Goal: Transaction & Acquisition: Purchase product/service

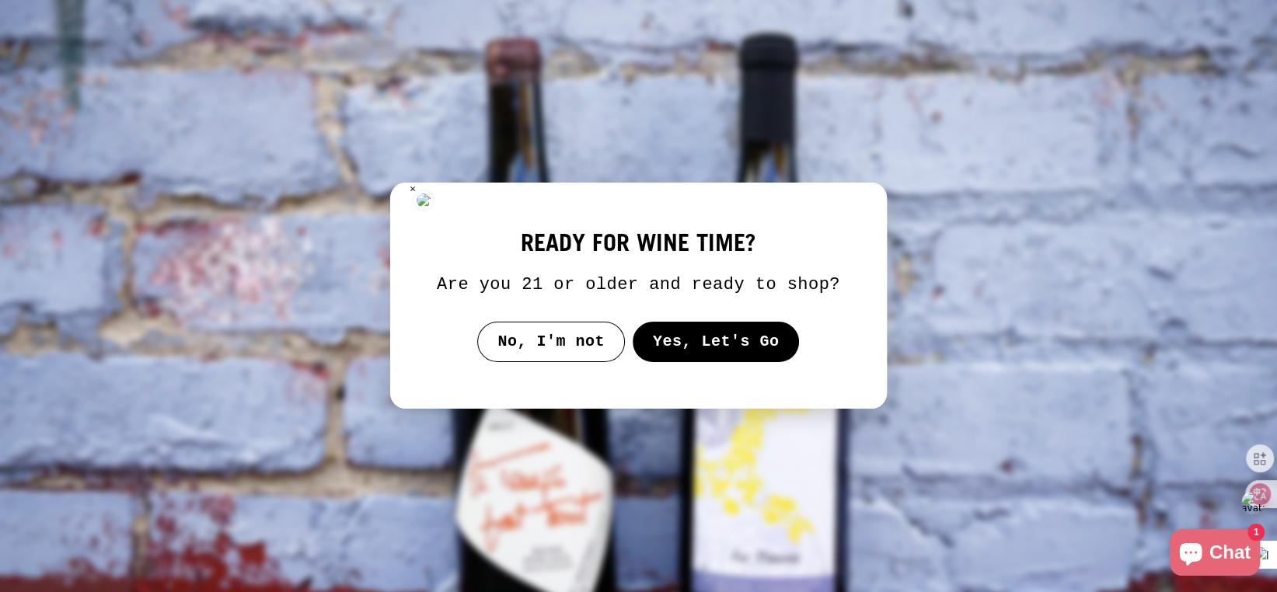
click at [686, 348] on button "Yes, Let's Go" at bounding box center [715, 342] width 167 height 40
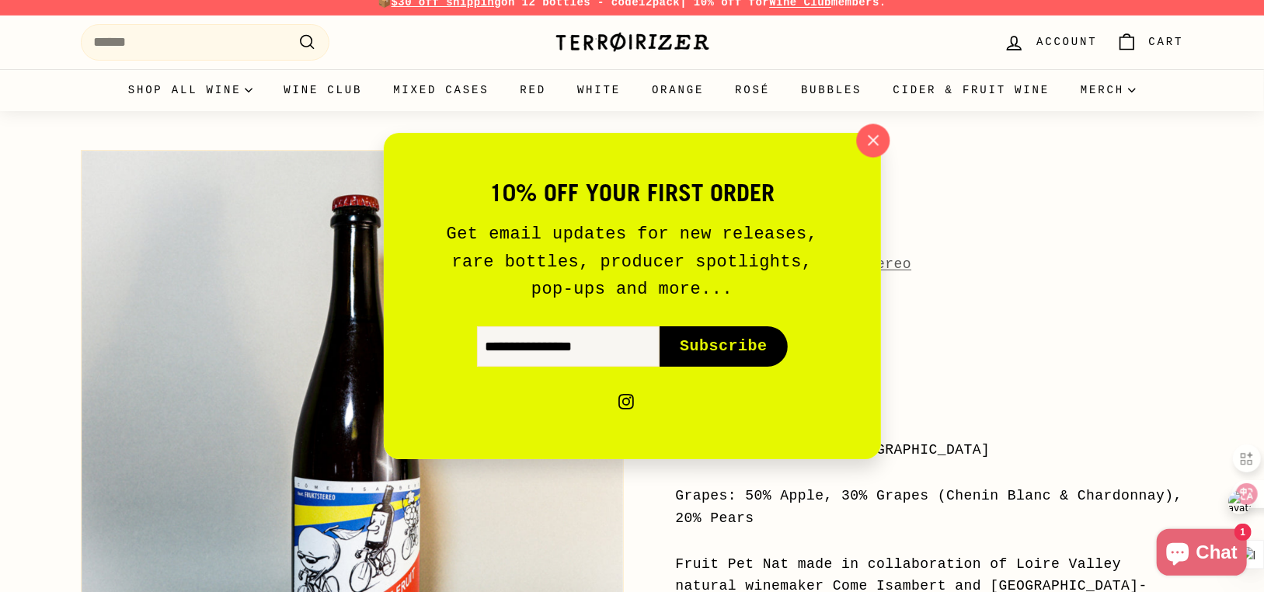
scroll to position [12, 0]
click at [878, 138] on icon "button" at bounding box center [872, 140] width 23 height 23
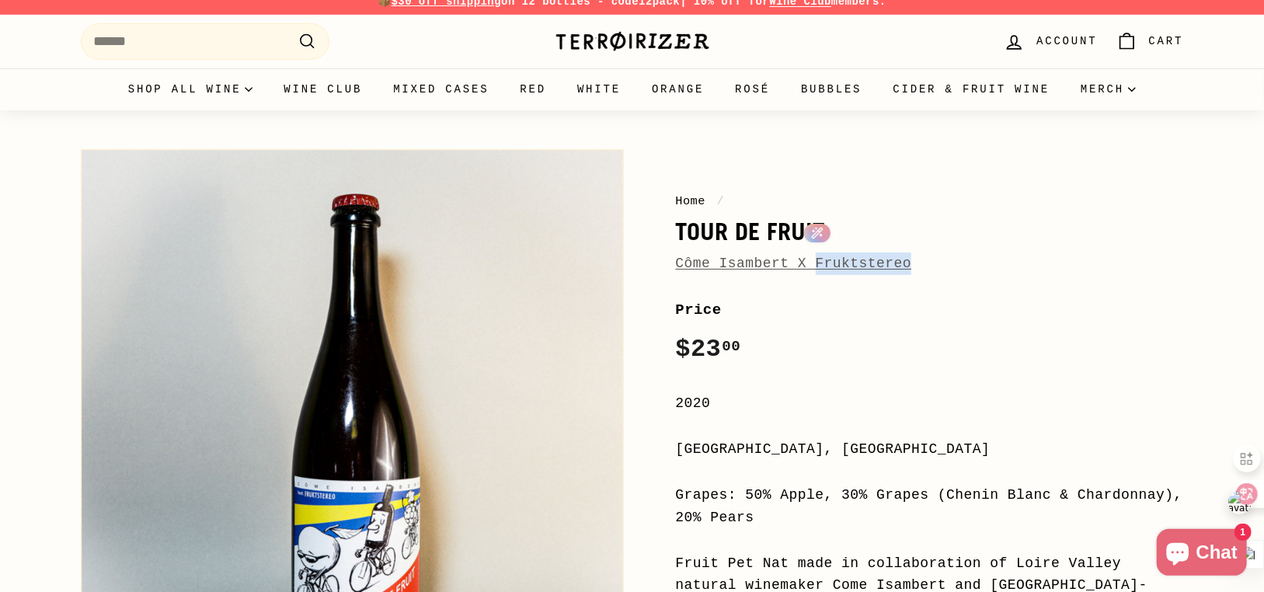
drag, startPoint x: 909, startPoint y: 263, endPoint x: 808, endPoint y: 271, distance: 101.4
click at [808, 271] on div "Côme Isambert X Fruktstereo" at bounding box center [930, 264] width 508 height 23
click at [798, 272] on div at bounding box center [798, 272] width 0 height 0
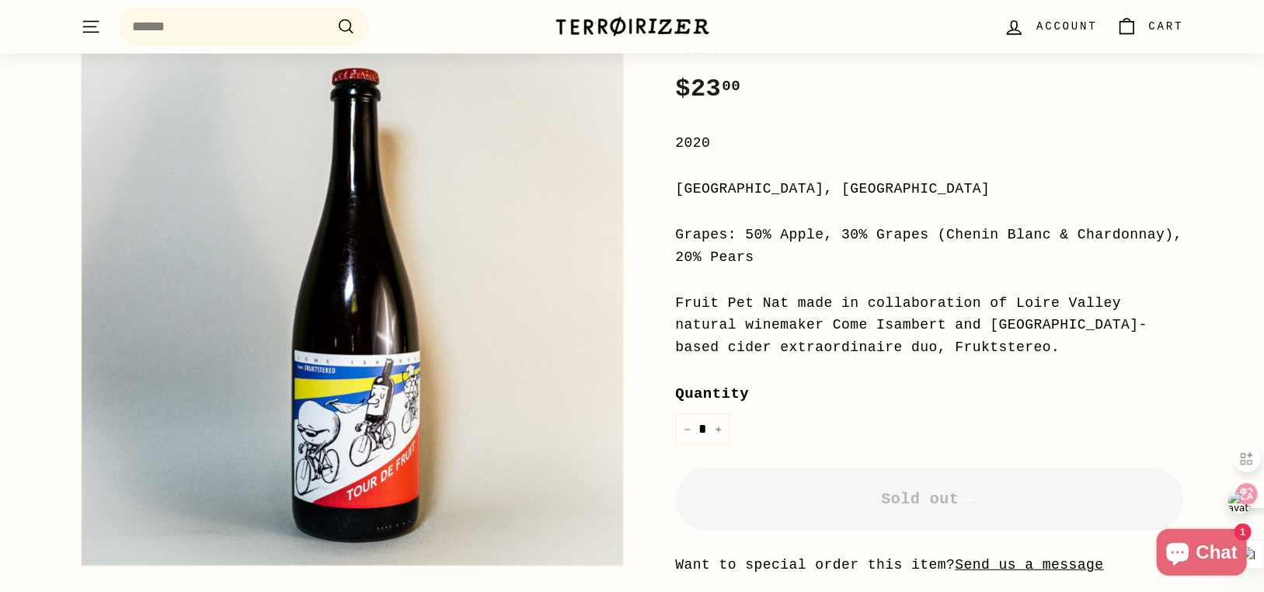
scroll to position [275, 0]
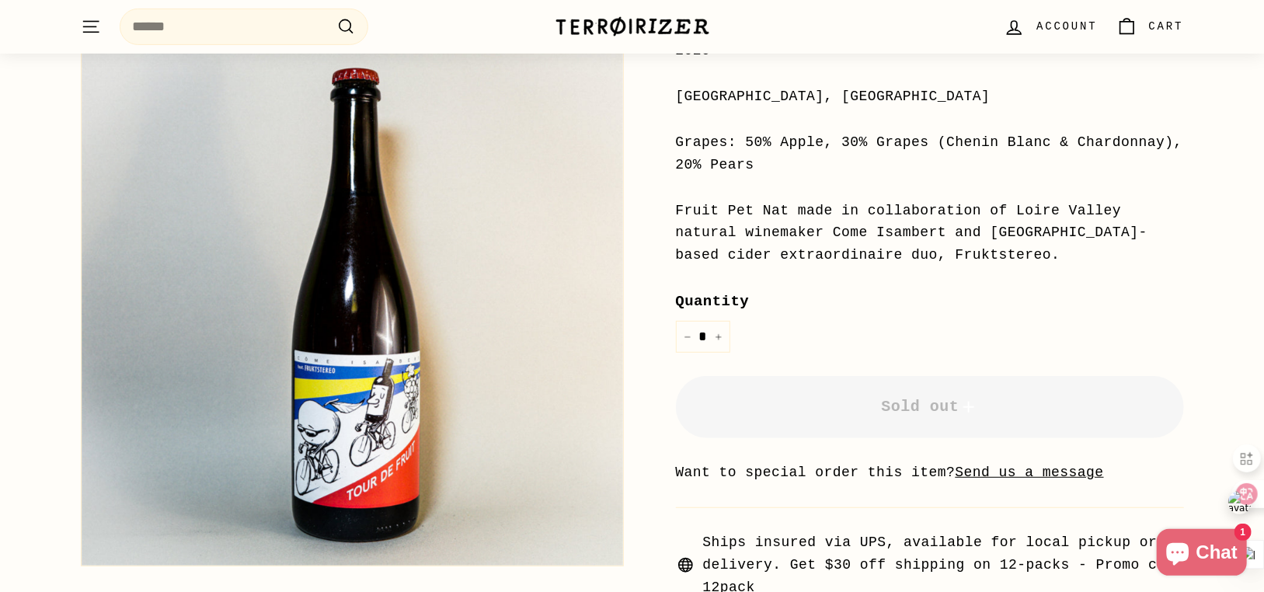
scroll to position [365, 0]
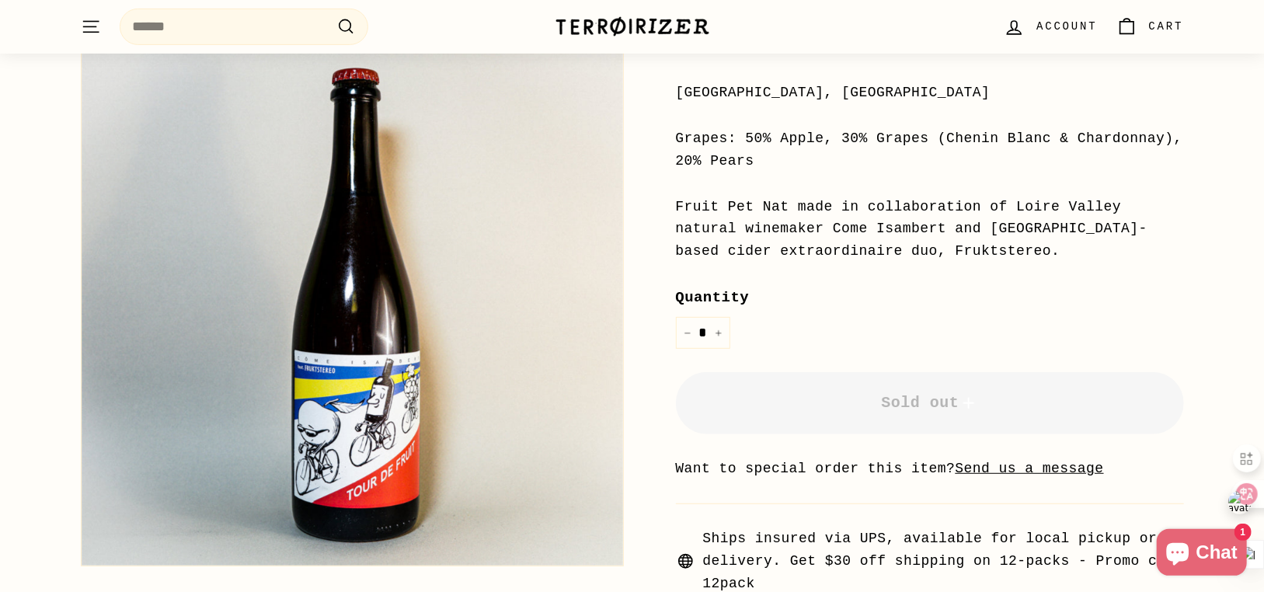
scroll to position [369, 0]
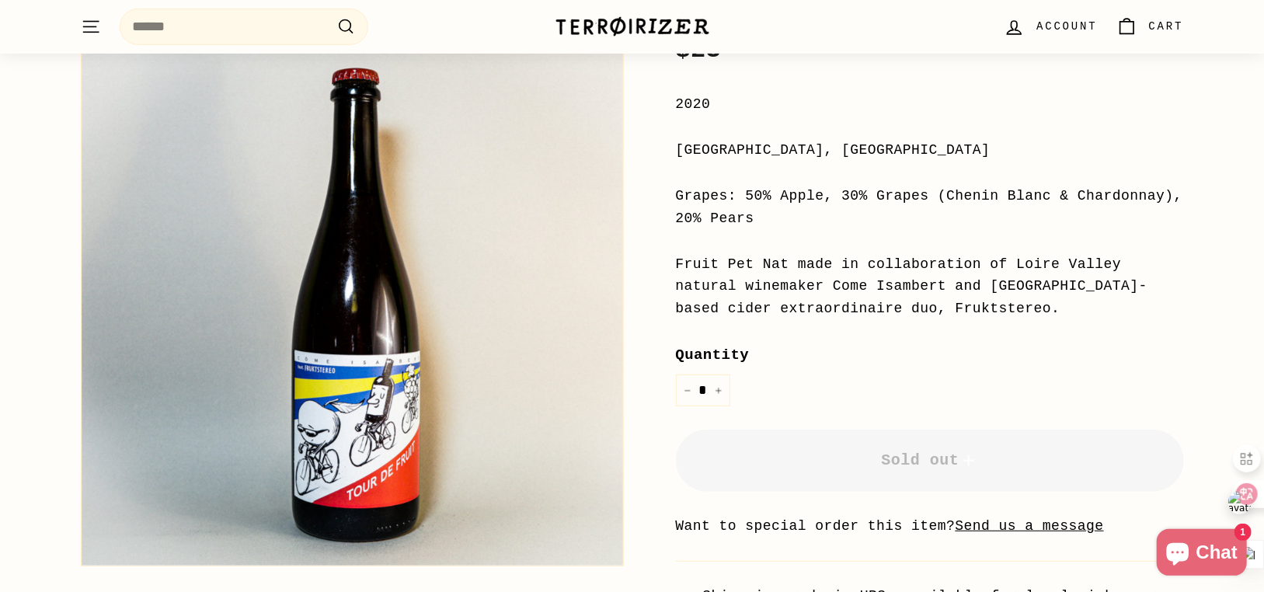
scroll to position [311, 0]
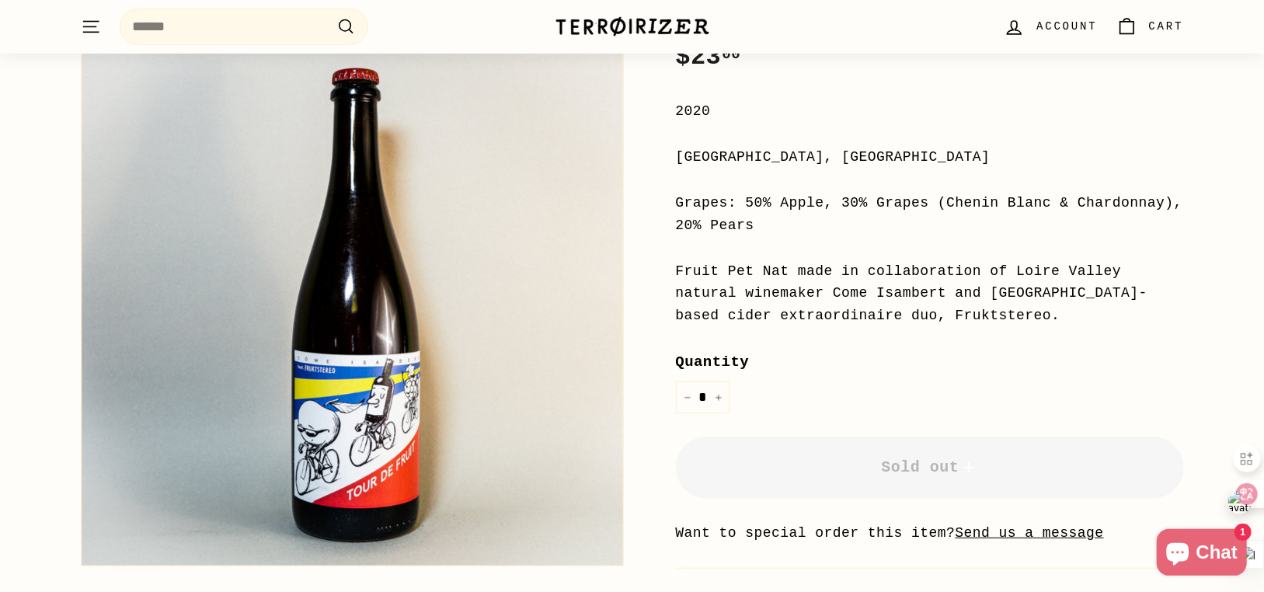
scroll to position [302, 0]
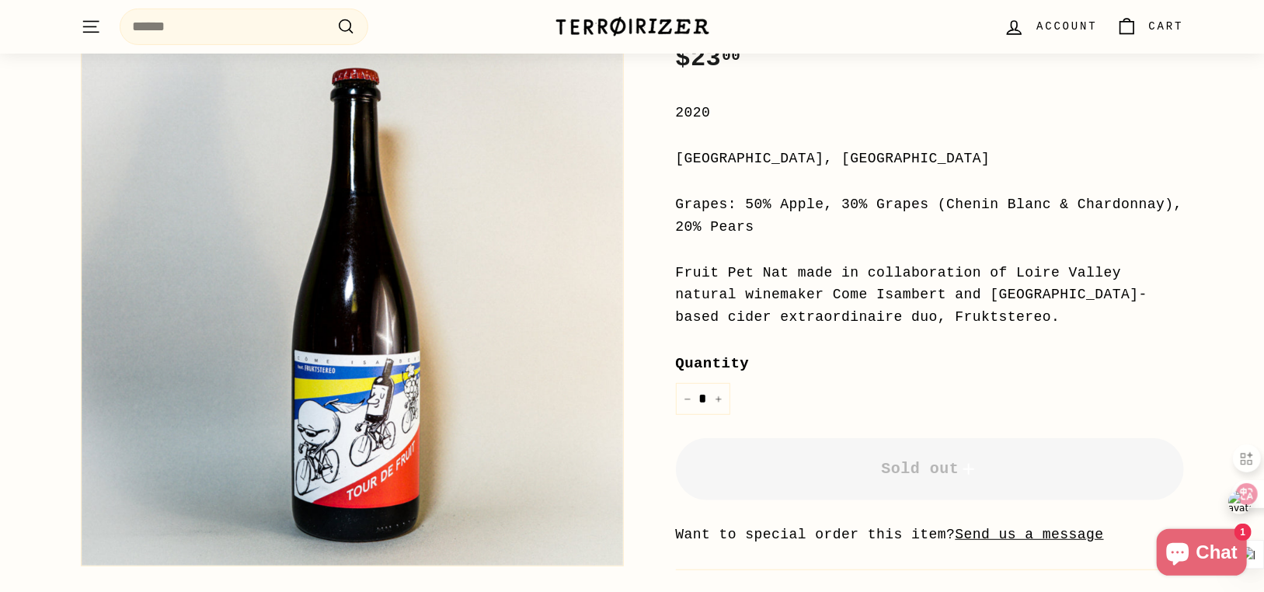
click at [850, 288] on div "翻译" at bounding box center [857, 291] width 22 height 14
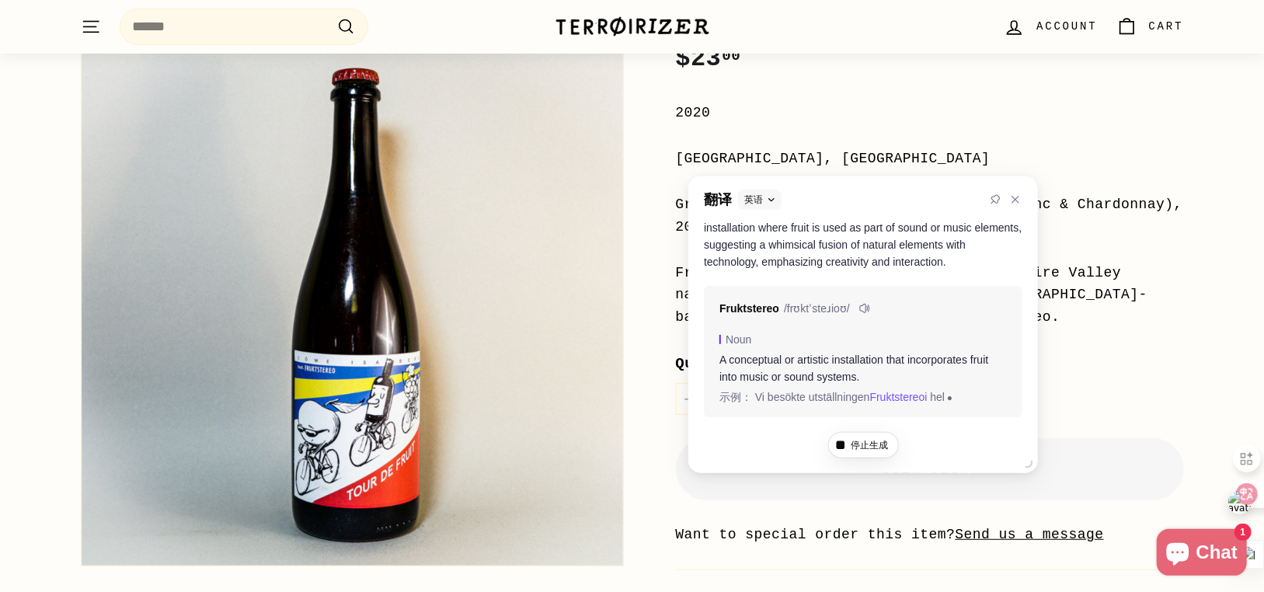
scroll to position [61, 0]
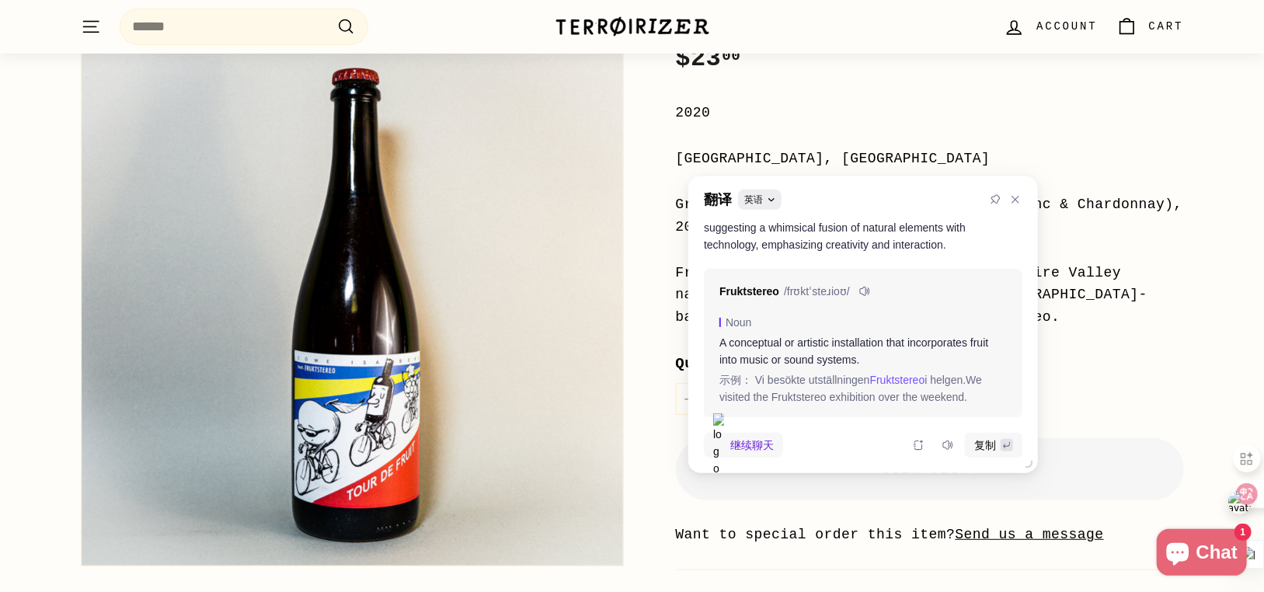
click at [771, 201] on icon at bounding box center [771, 199] width 6 height 3
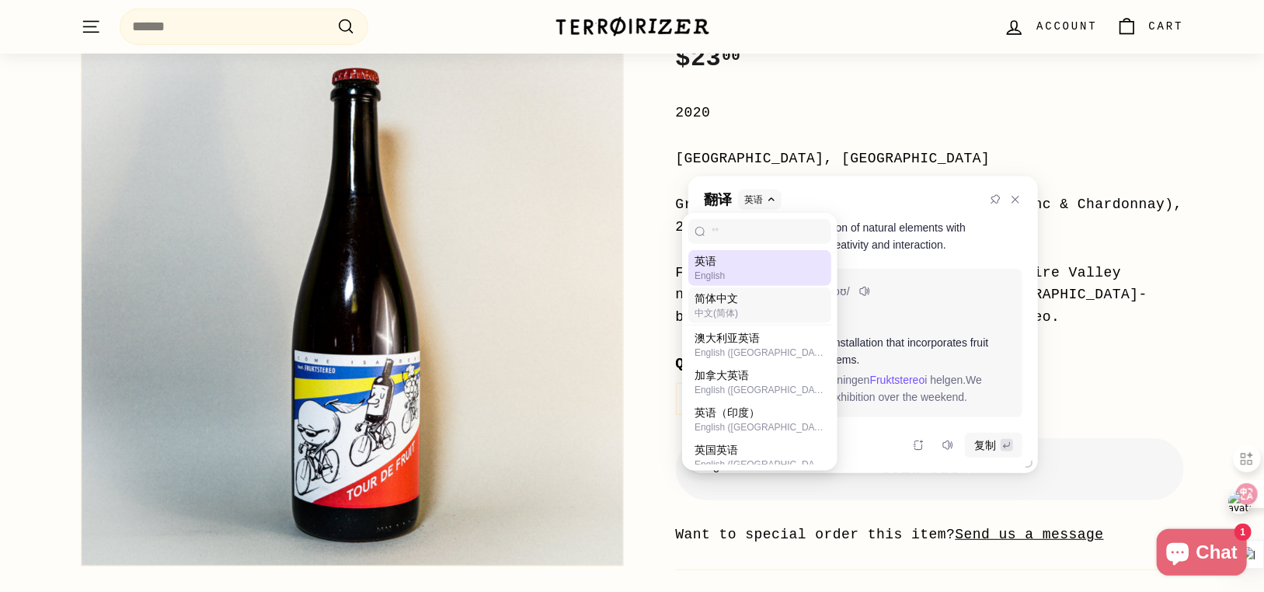
click at [758, 297] on div "简体中文" at bounding box center [760, 299] width 131 height 16
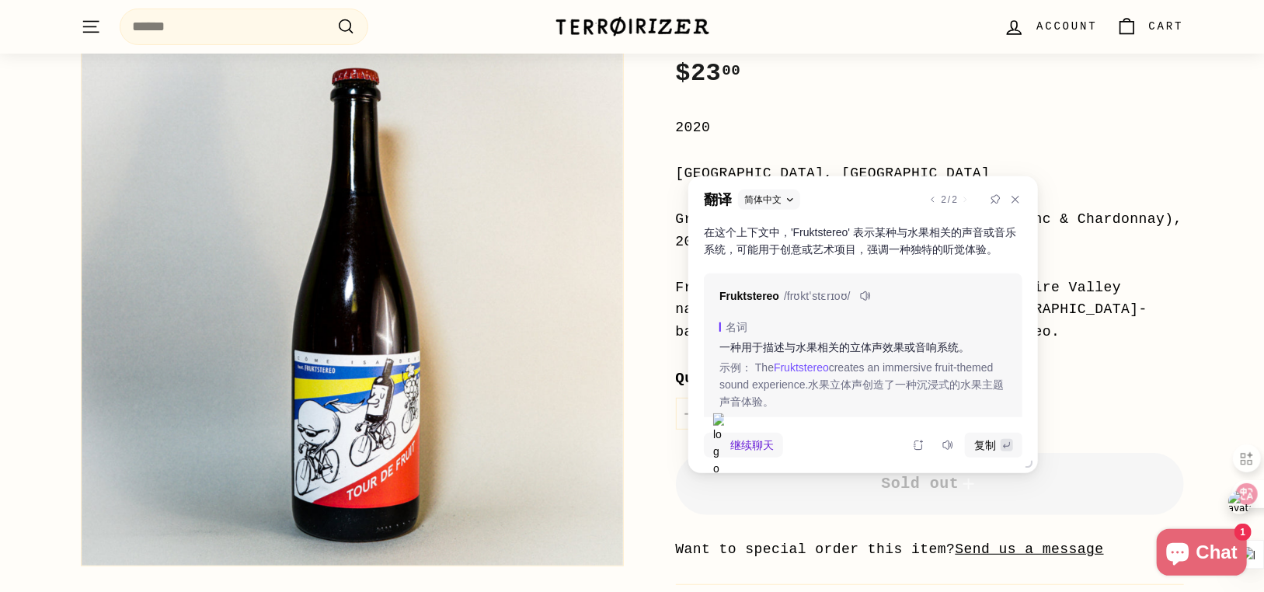
scroll to position [27, 0]
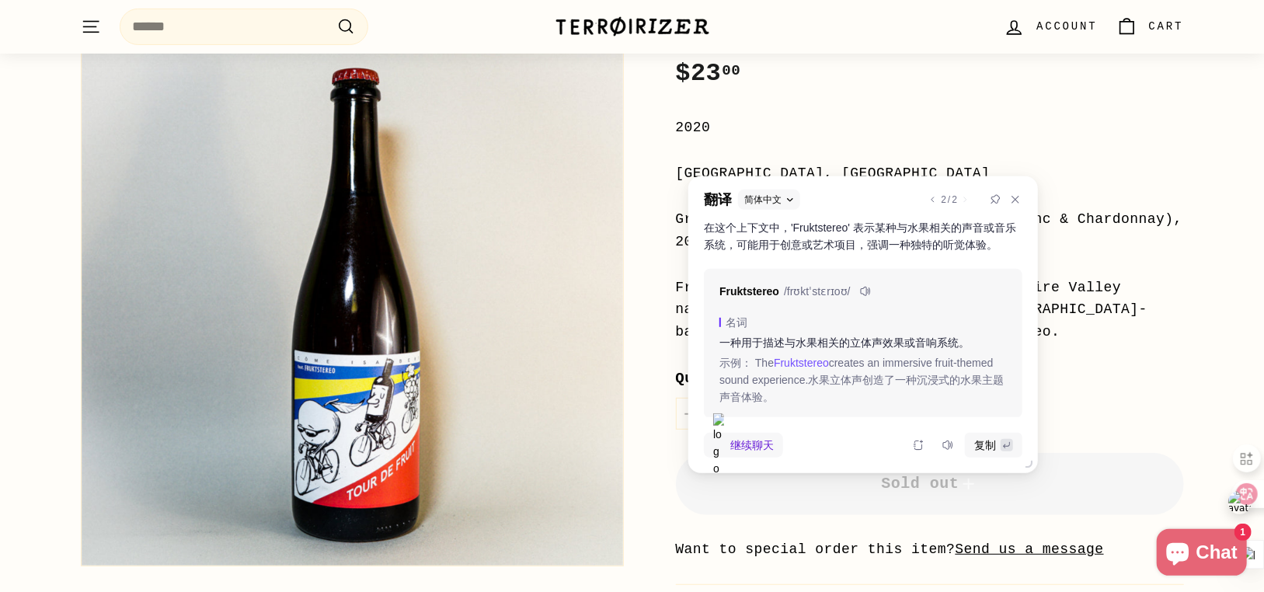
click at [1129, 336] on div "Fruit Pet Nat made in collaboration of Loire Valley natural winemaker Come Isam…" at bounding box center [930, 310] width 508 height 67
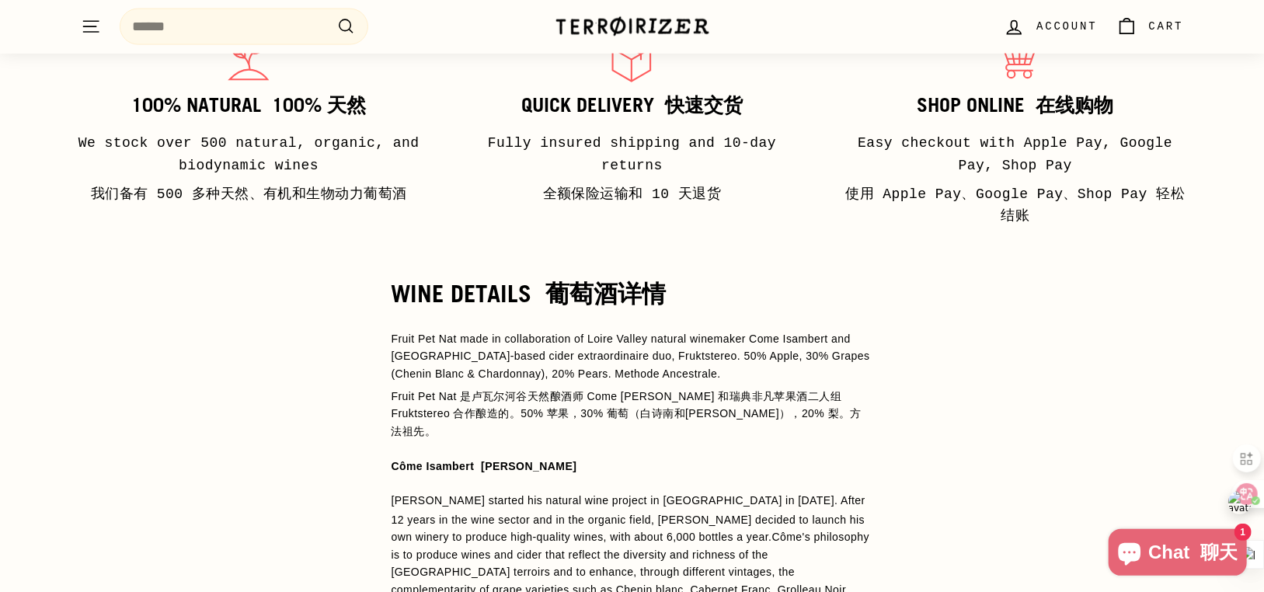
scroll to position [1421, 0]
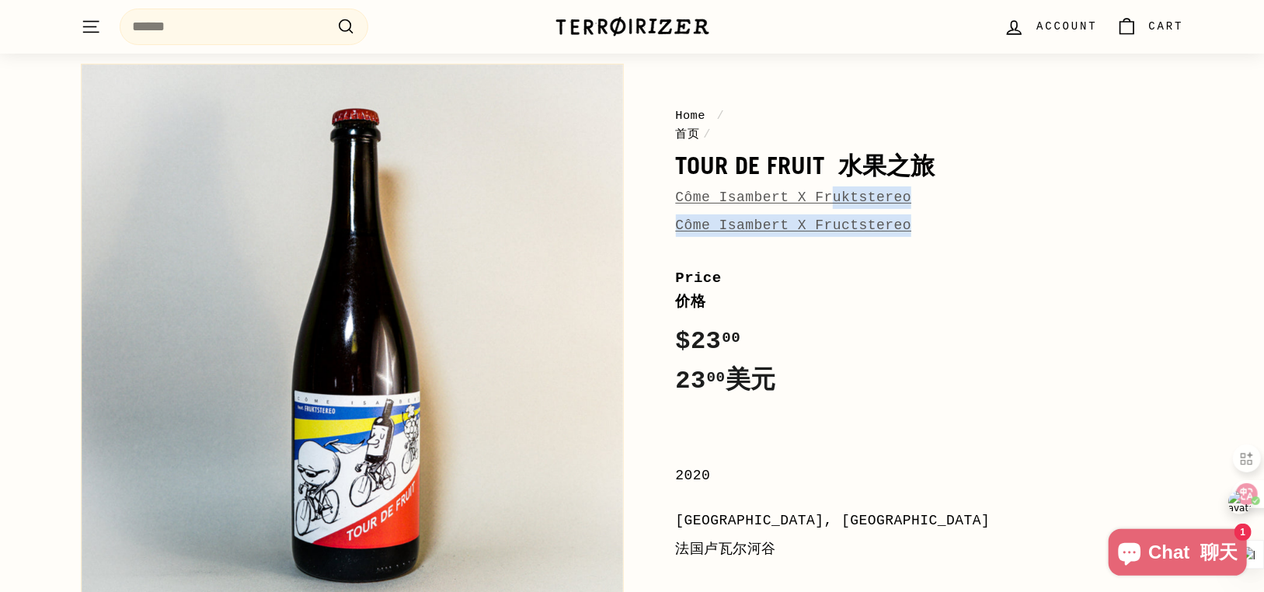
scroll to position [96, 0]
drag, startPoint x: 904, startPoint y: 193, endPoint x: 684, endPoint y: 203, distance: 220.1
click at [684, 203] on div "Côme Isambert X Fruktstereo Côme Isambert X Fructstereo" at bounding box center [930, 215] width 508 height 57
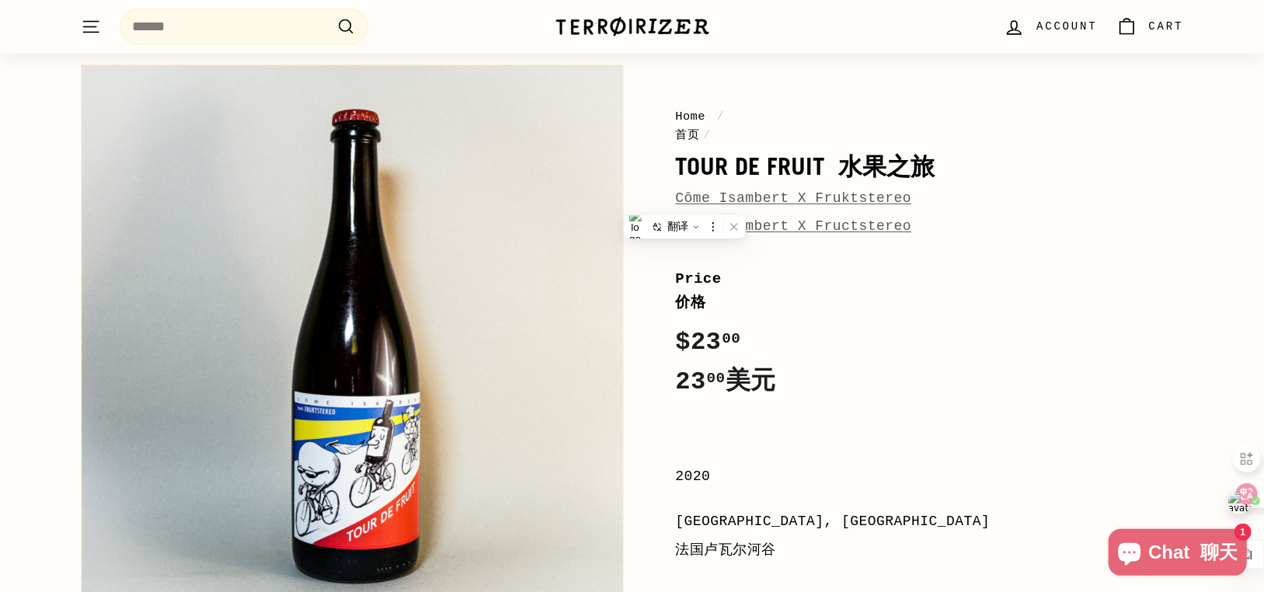
click at [931, 196] on div "Côme Isambert X Fruktstereo Côme Isambert X Fructstereo" at bounding box center [930, 215] width 508 height 57
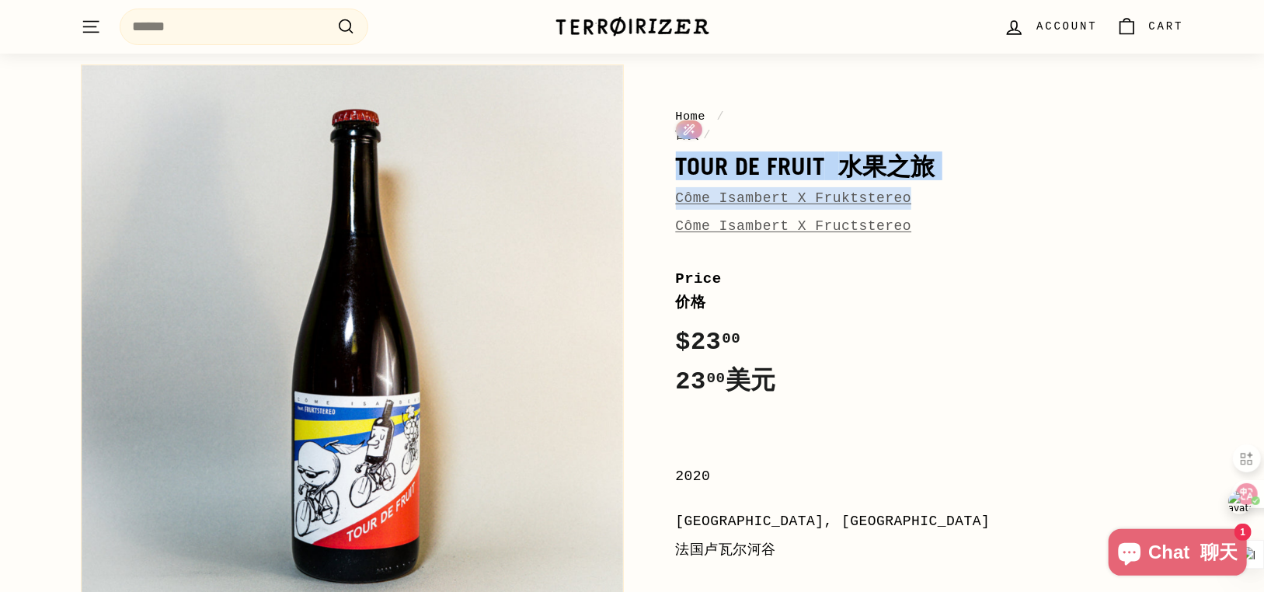
drag, startPoint x: 681, startPoint y: 163, endPoint x: 892, endPoint y: 193, distance: 212.6
click at [892, 193] on div "Home / 首页 / Tour de Fruit 水果之旅 Côme Isambert X Fruktstereo Côme Isambert X Fruc…" at bounding box center [930, 175] width 508 height 137
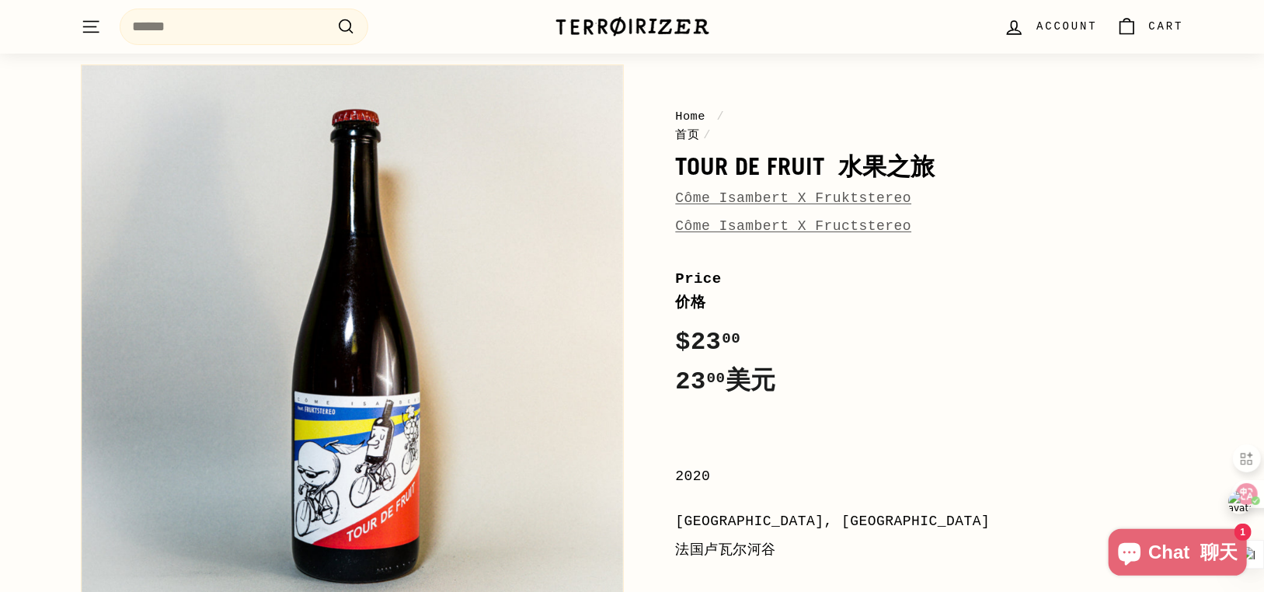
drag, startPoint x: 1067, startPoint y: 211, endPoint x: 1174, endPoint y: 204, distance: 107.5
click at [1175, 204] on div "Côme Isambert X Fruktstereo Côme Isambert X Fructstereo" at bounding box center [930, 215] width 508 height 57
drag, startPoint x: 944, startPoint y: 193, endPoint x: 905, endPoint y: 322, distance: 134.0
click at [905, 322] on div "Price 价格 Regular price $23 00 23 00 美元 $23.00 /" at bounding box center [930, 354] width 508 height 174
click at [836, 193] on link "Côme Isambert X Fruktstereo Côme Isambert X Fructstereo" at bounding box center [794, 214] width 236 height 48
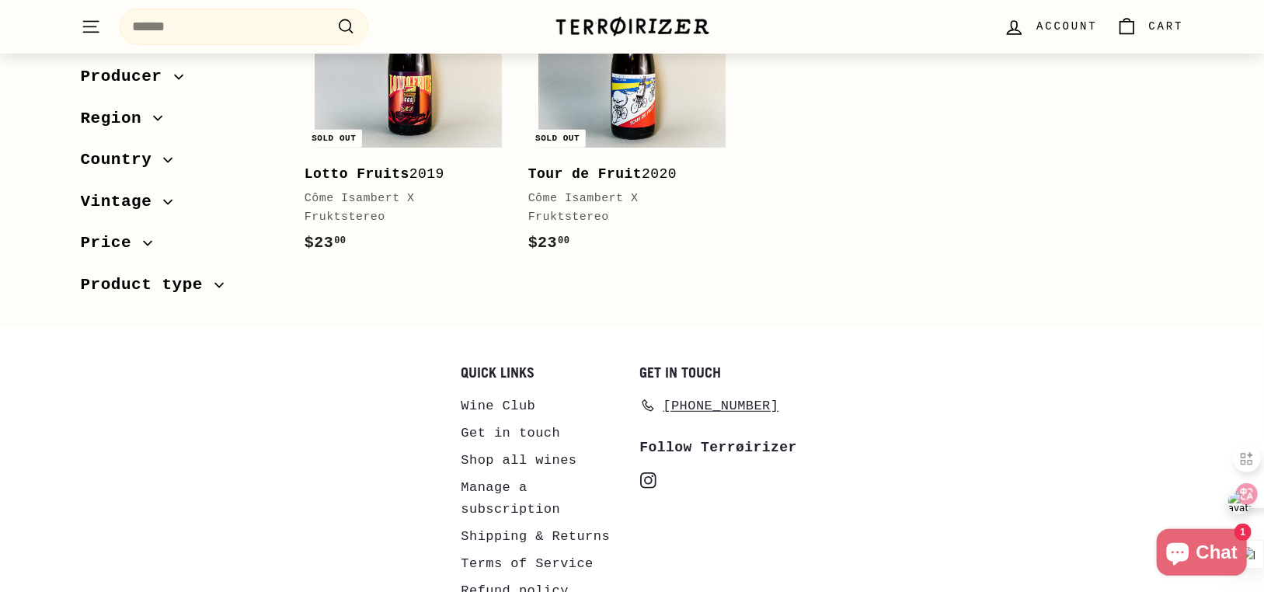
scroll to position [423, 0]
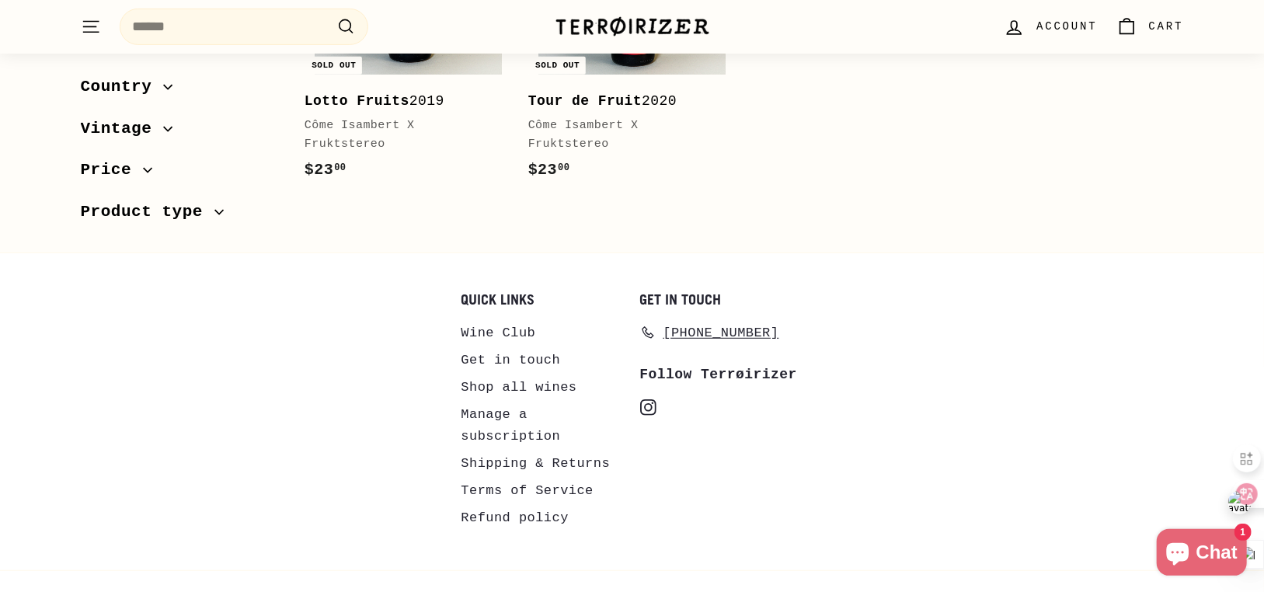
click at [655, 118] on div "Côme Isambert X Fruktstereo" at bounding box center [624, 135] width 193 height 37
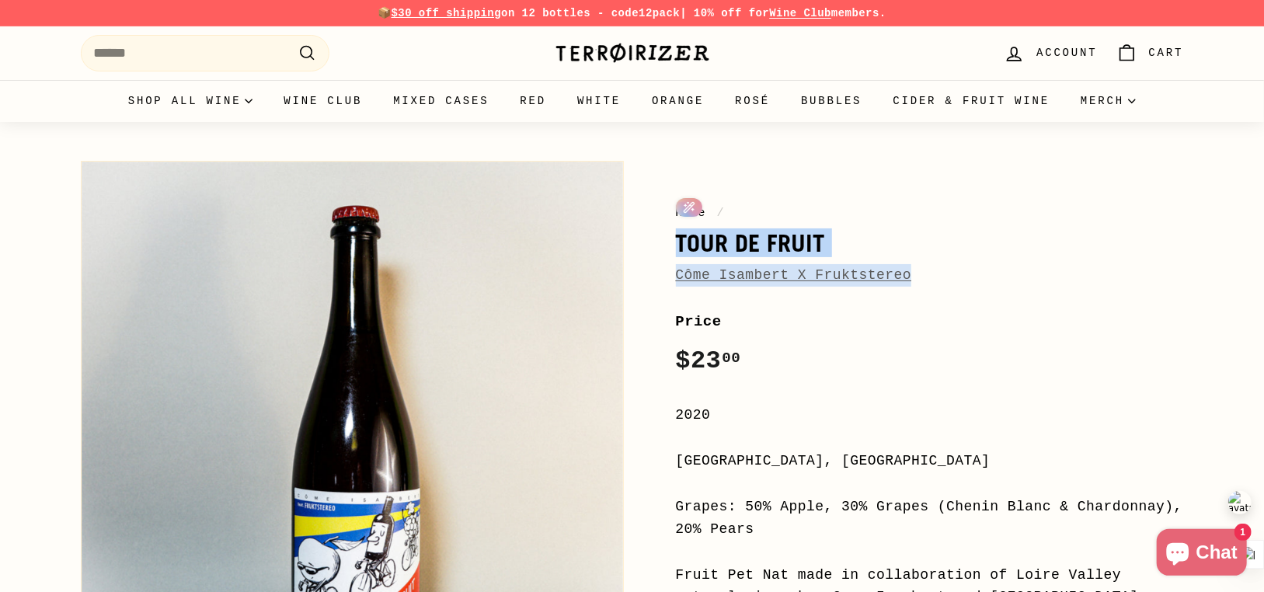
drag, startPoint x: 667, startPoint y: 240, endPoint x: 894, endPoint y: 269, distance: 228.7
click at [894, 269] on div "Home / Tour de Fruit Côme Isambert X Fruktstereo Price Regular price $23 00 $23…" at bounding box center [912, 558] width 543 height 810
copy div "Tour de Fruit Côme Isambert X Fruktstereo"
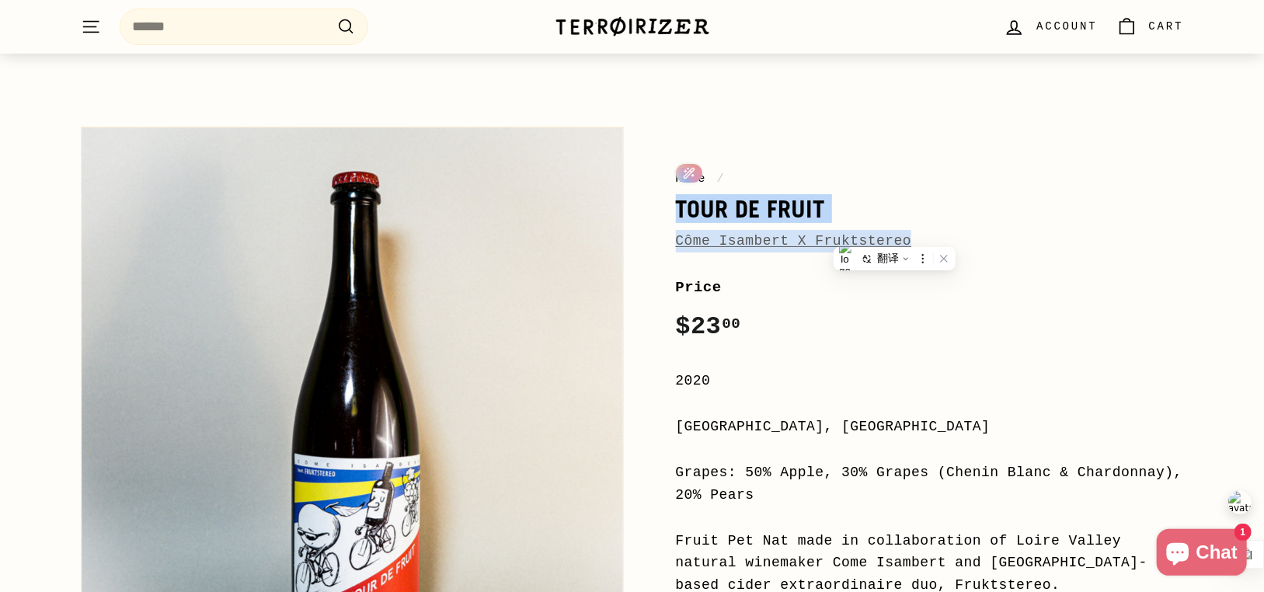
scroll to position [35, 0]
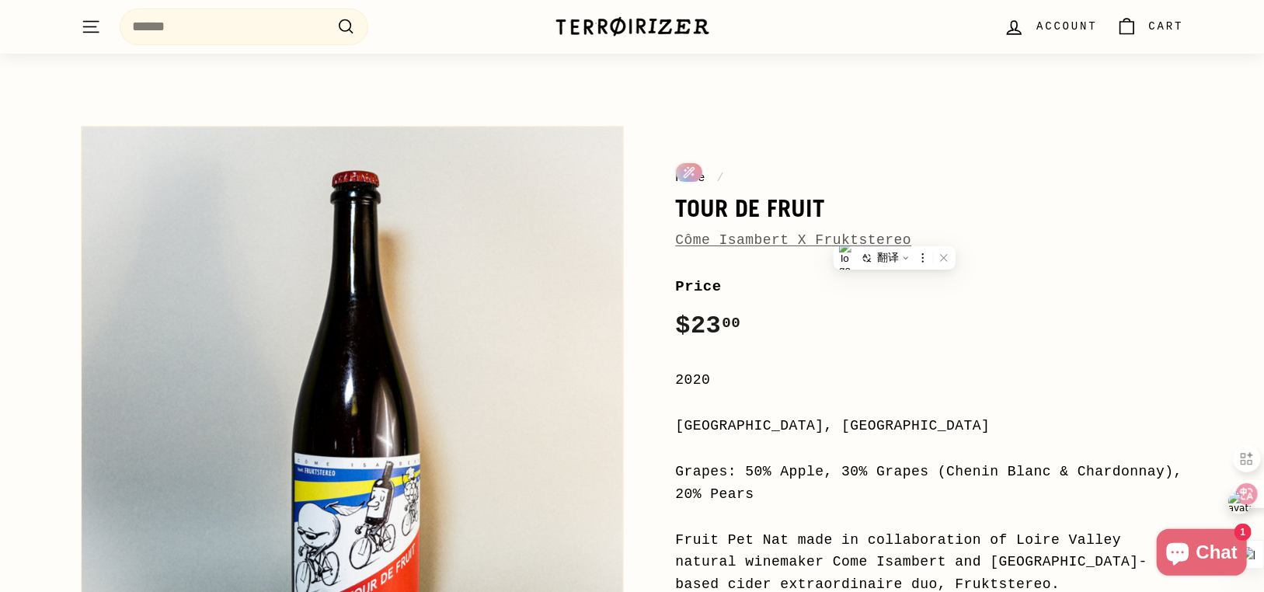
click at [19, 343] on div "Home / Tour de Fruit Côme Isambert X Fruktstereo Home / Tour de Fruit Côme Isam…" at bounding box center [632, 519] width 1264 height 864
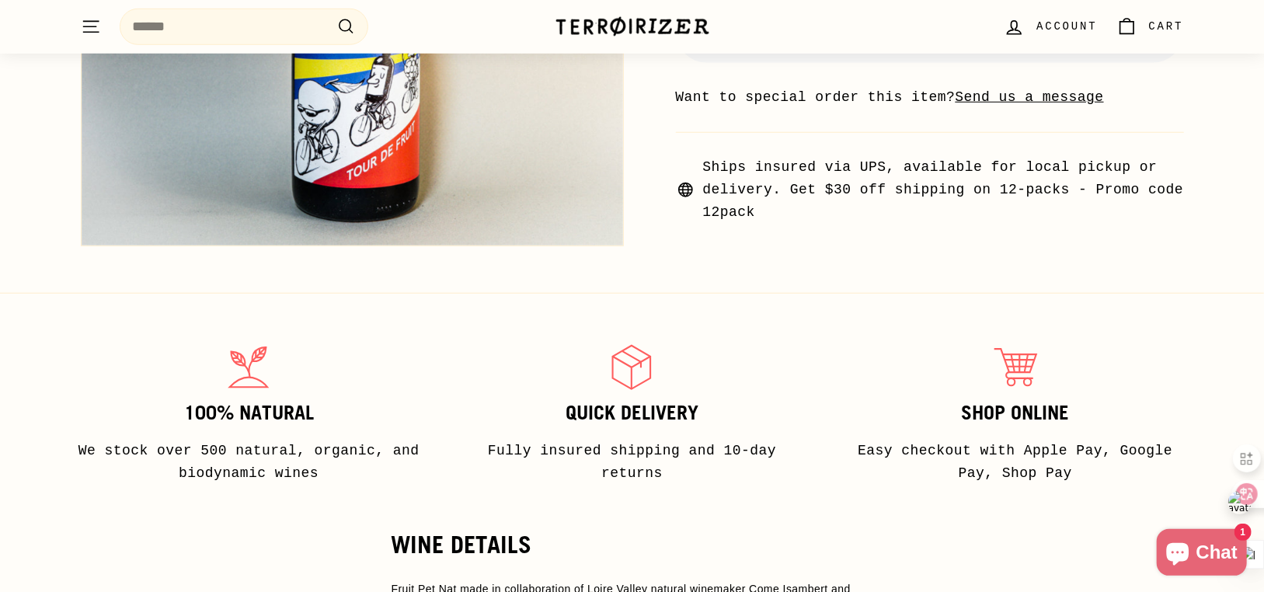
scroll to position [0, 0]
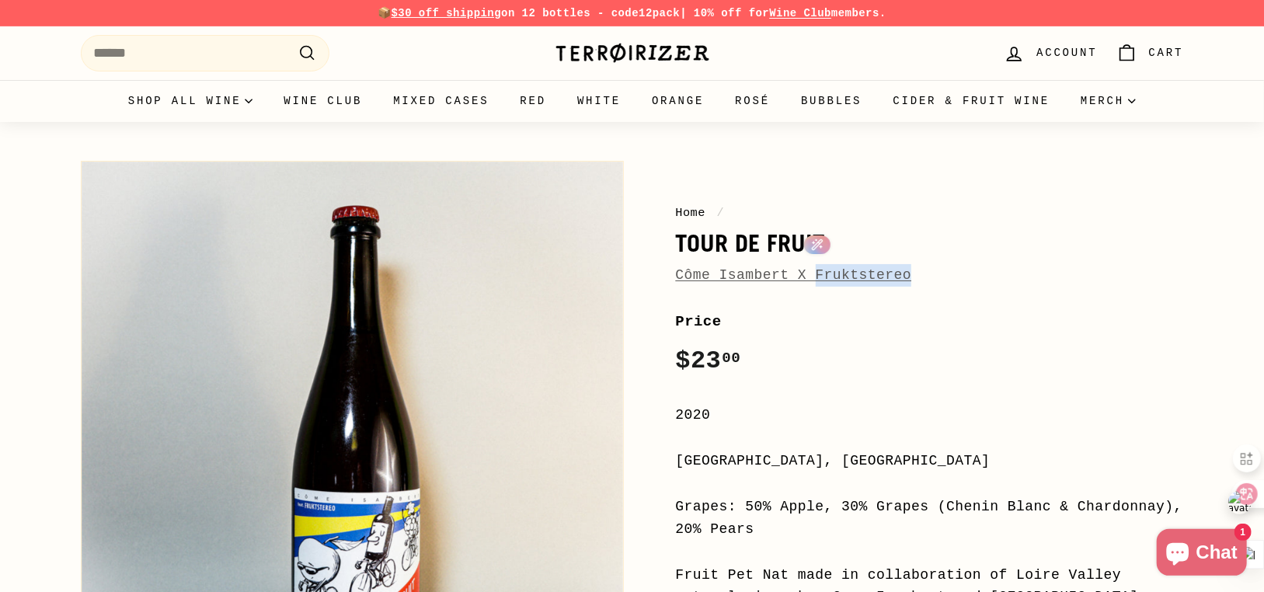
drag, startPoint x: 918, startPoint y: 279, endPoint x: 804, endPoint y: 280, distance: 113.4
click at [804, 280] on div "Côme Isambert X Fruktstereo" at bounding box center [930, 275] width 508 height 23
